Goal: Transaction & Acquisition: Purchase product/service

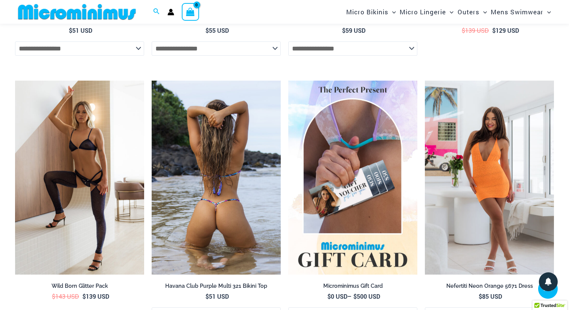
scroll to position [1899, 0]
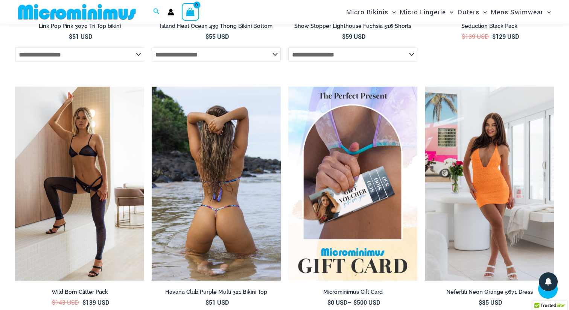
click at [222, 200] on img at bounding box center [216, 184] width 129 height 194
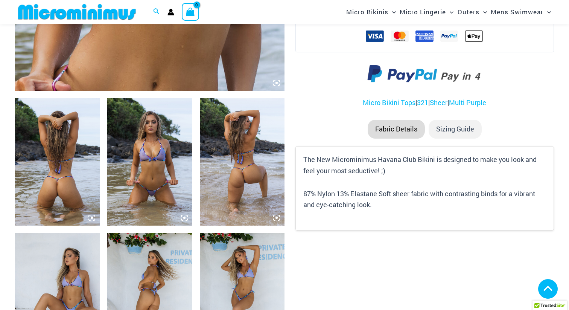
scroll to position [395, 0]
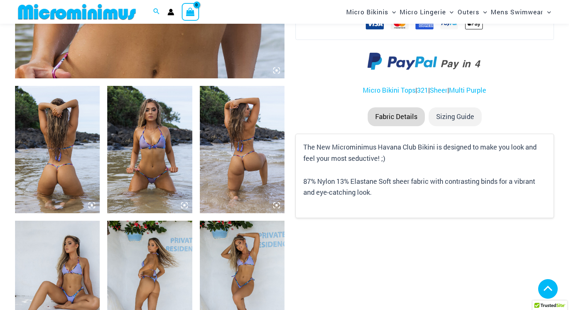
click at [66, 178] on img at bounding box center [57, 149] width 85 height 127
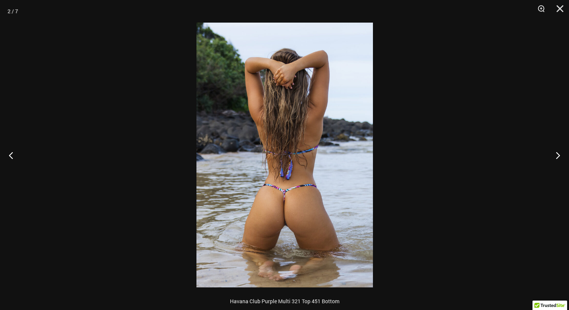
click at [307, 167] on img at bounding box center [285, 155] width 177 height 265
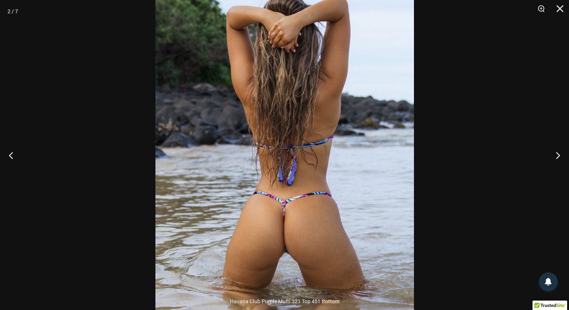
click at [307, 167] on img at bounding box center [285, 149] width 259 height 388
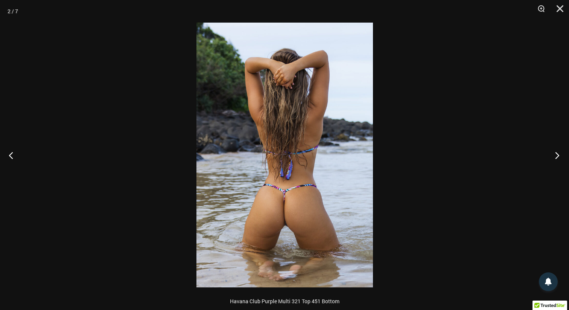
click at [559, 154] on button "Next" at bounding box center [555, 155] width 28 height 38
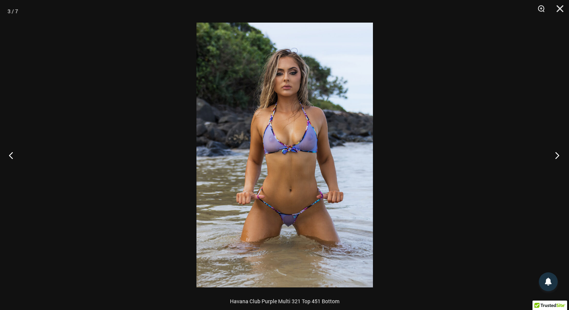
click at [559, 154] on button "Next" at bounding box center [555, 155] width 28 height 38
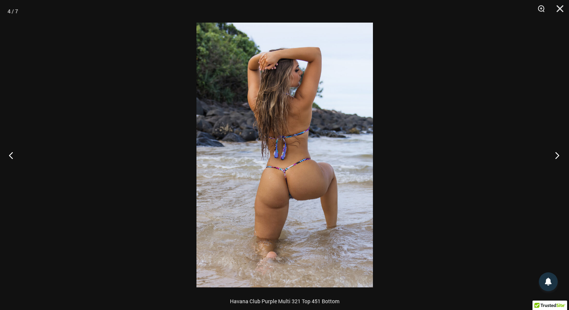
click at [559, 154] on button "Next" at bounding box center [555, 155] width 28 height 38
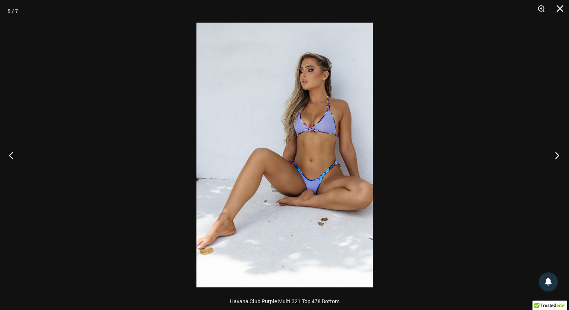
click at [559, 154] on button "Next" at bounding box center [555, 155] width 28 height 38
